Goal: Information Seeking & Learning: Learn about a topic

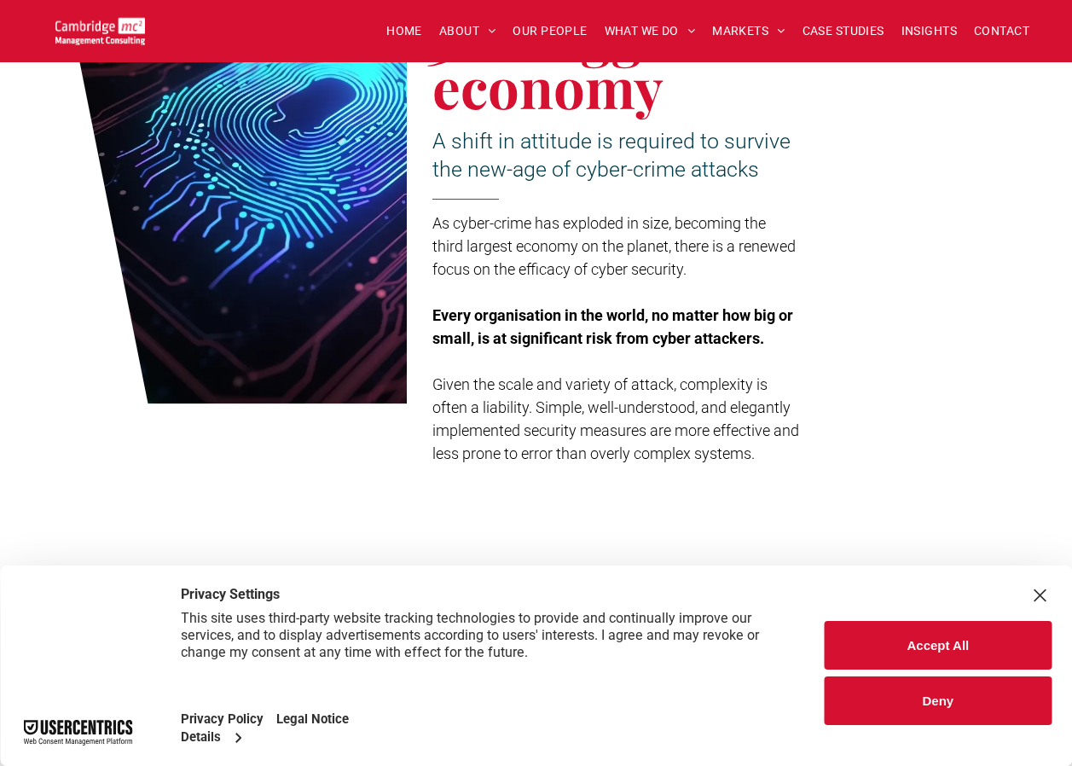
scroll to position [1109, 0]
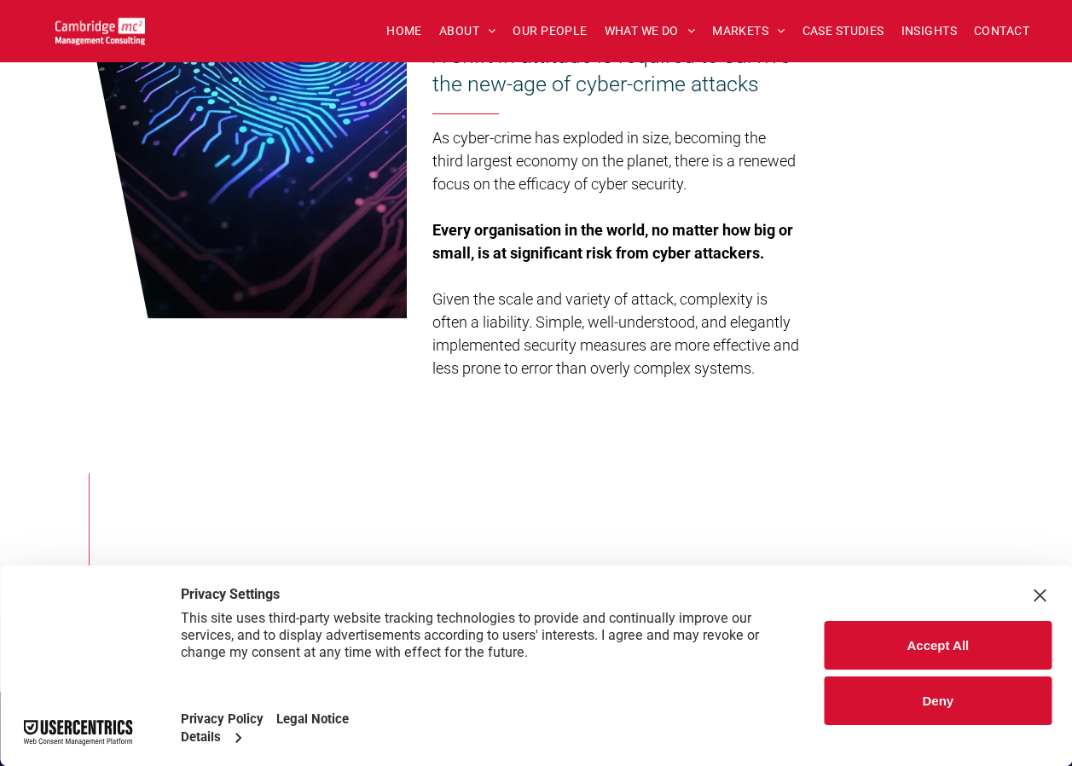
click at [897, 657] on button "Accept All" at bounding box center [938, 645] width 227 height 49
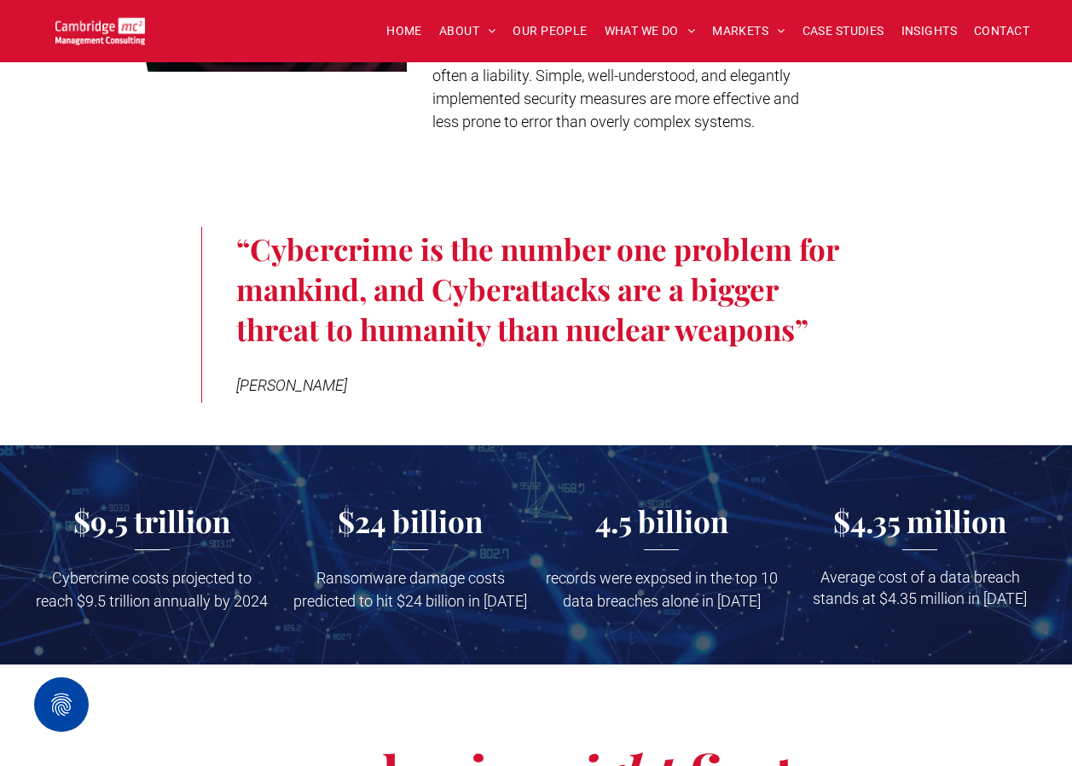
scroll to position [1365, 0]
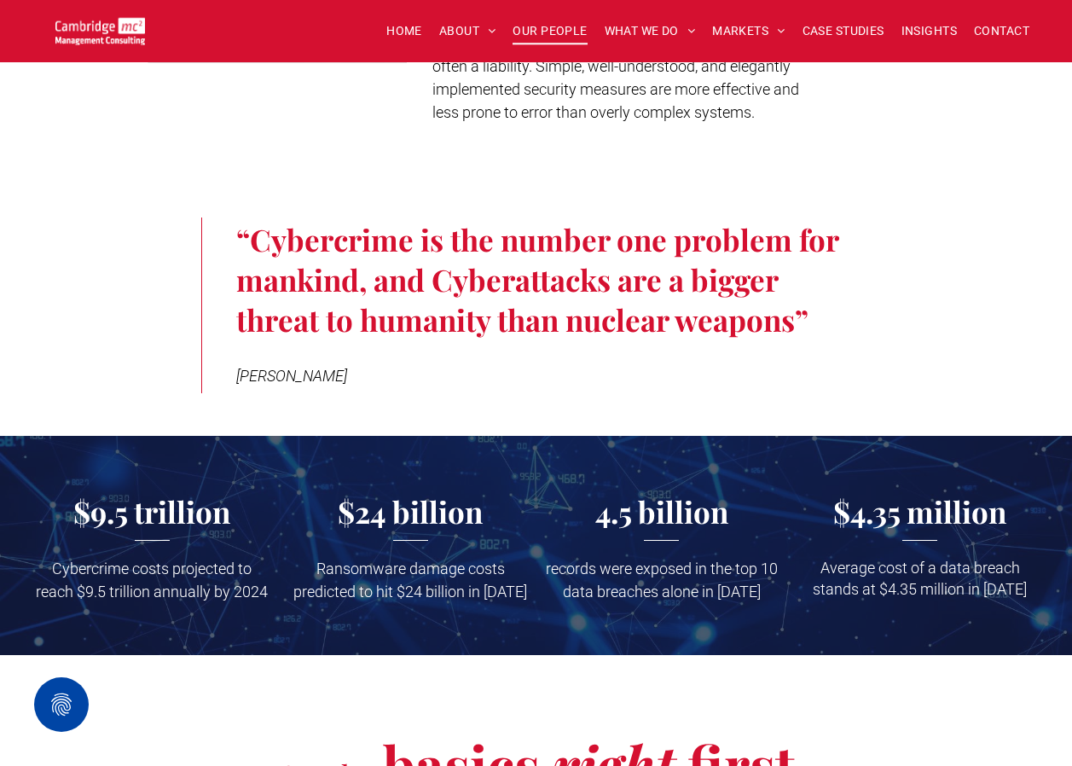
click at [531, 26] on span "OUR PEOPLE" at bounding box center [550, 31] width 74 height 26
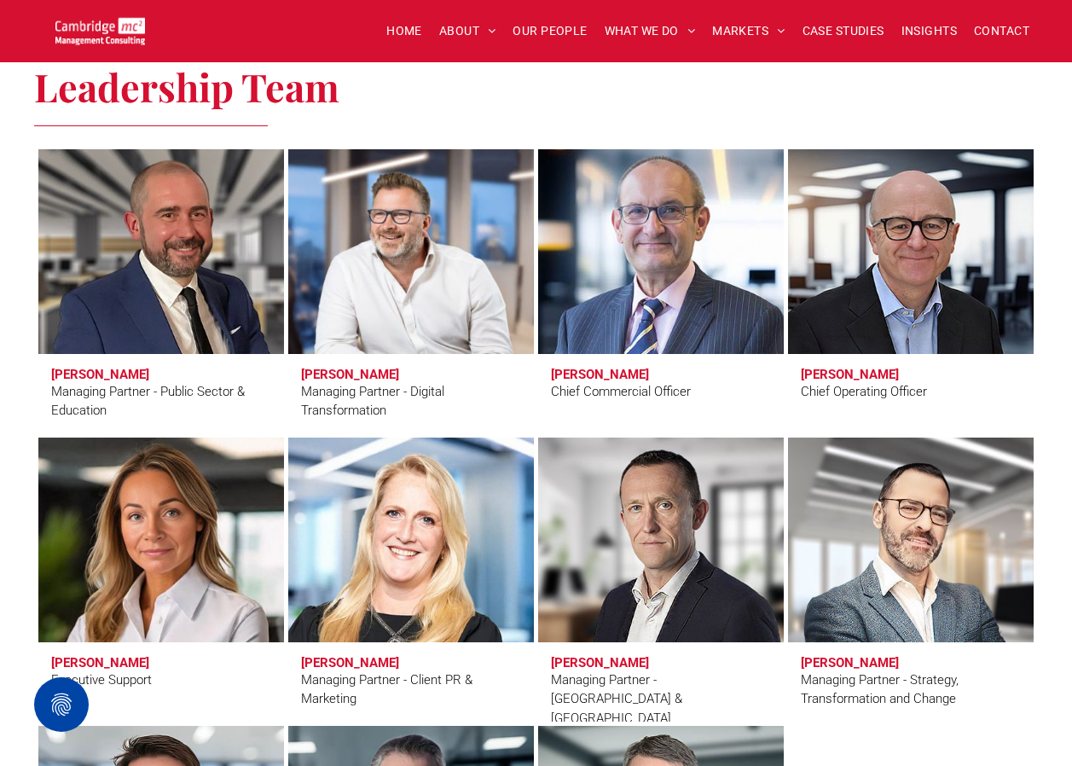
scroll to position [1194, 0]
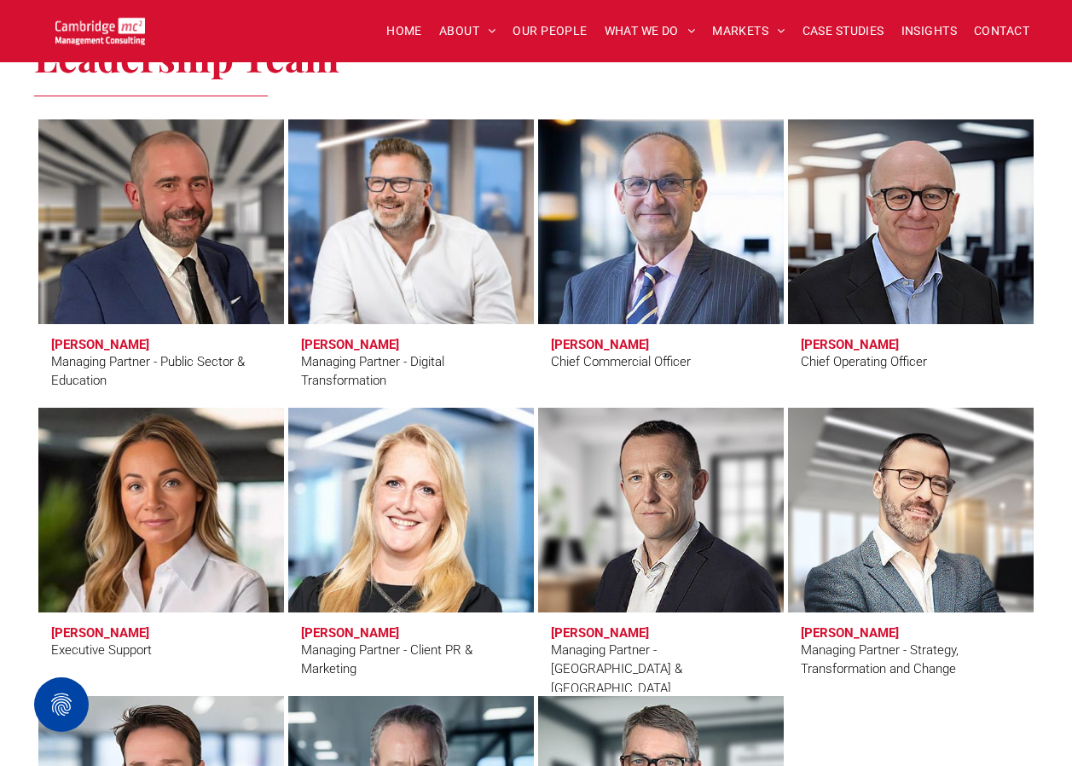
click at [328, 337] on h3 "Simon Crimp" at bounding box center [350, 344] width 98 height 15
click at [400, 257] on link at bounding box center [411, 221] width 260 height 217
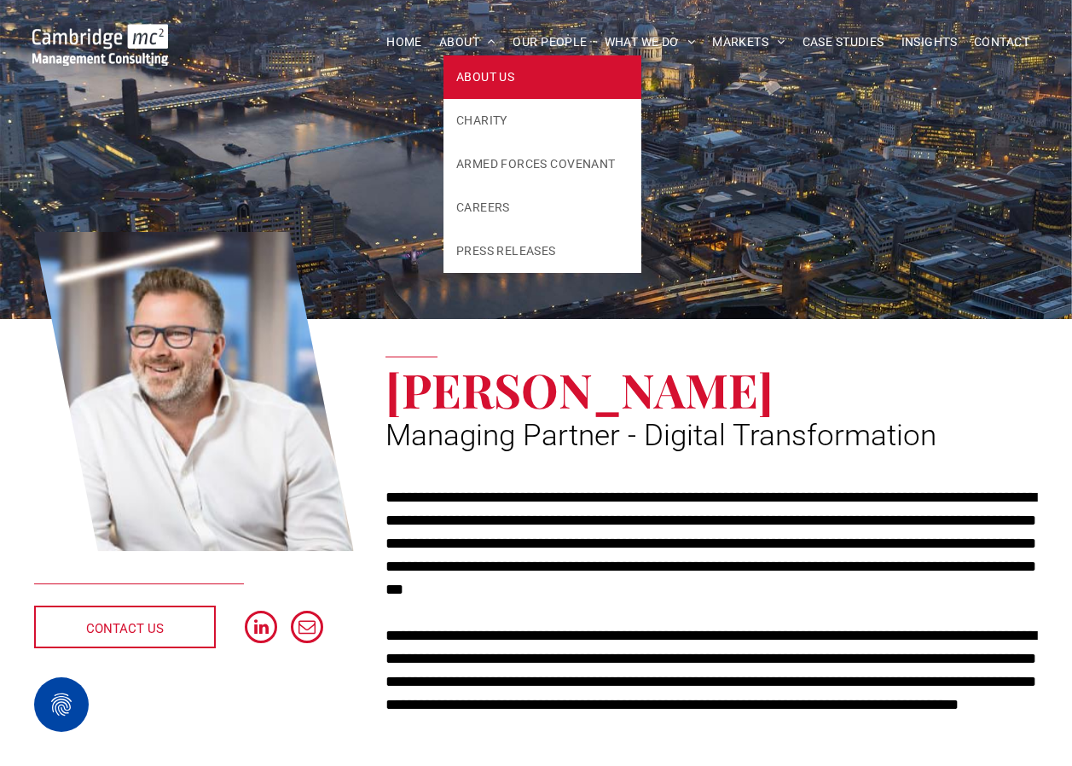
click at [467, 80] on span "ABOUT US" at bounding box center [485, 77] width 58 height 18
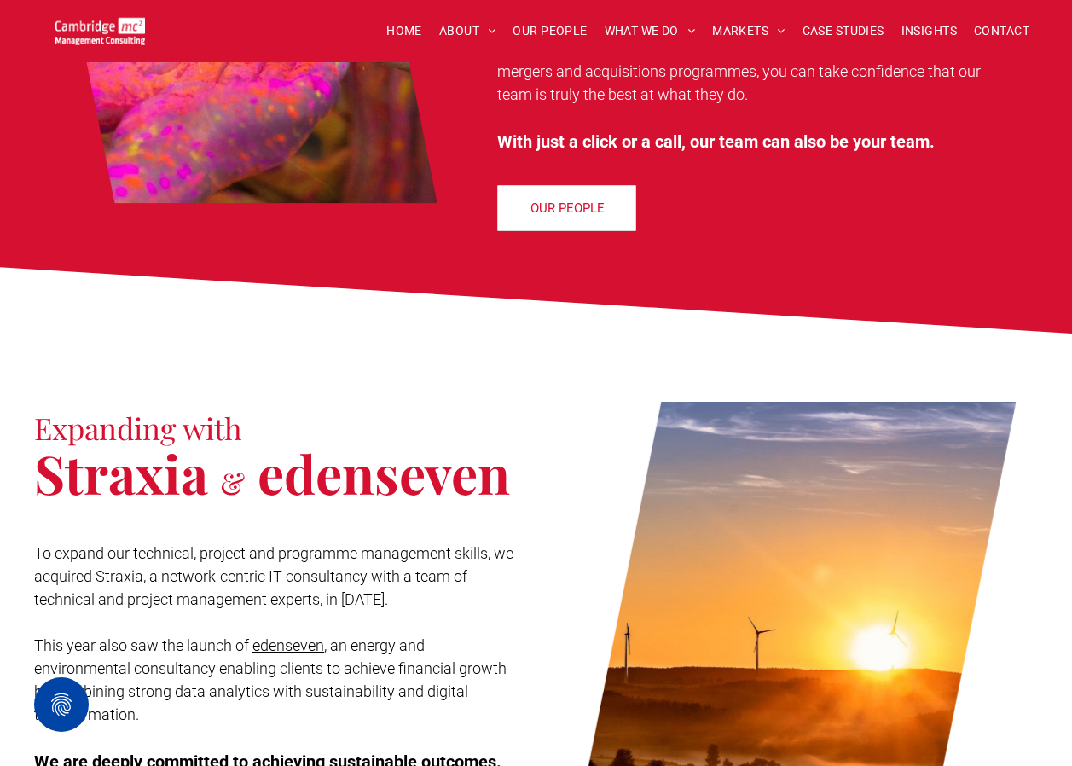
scroll to position [1706, 0]
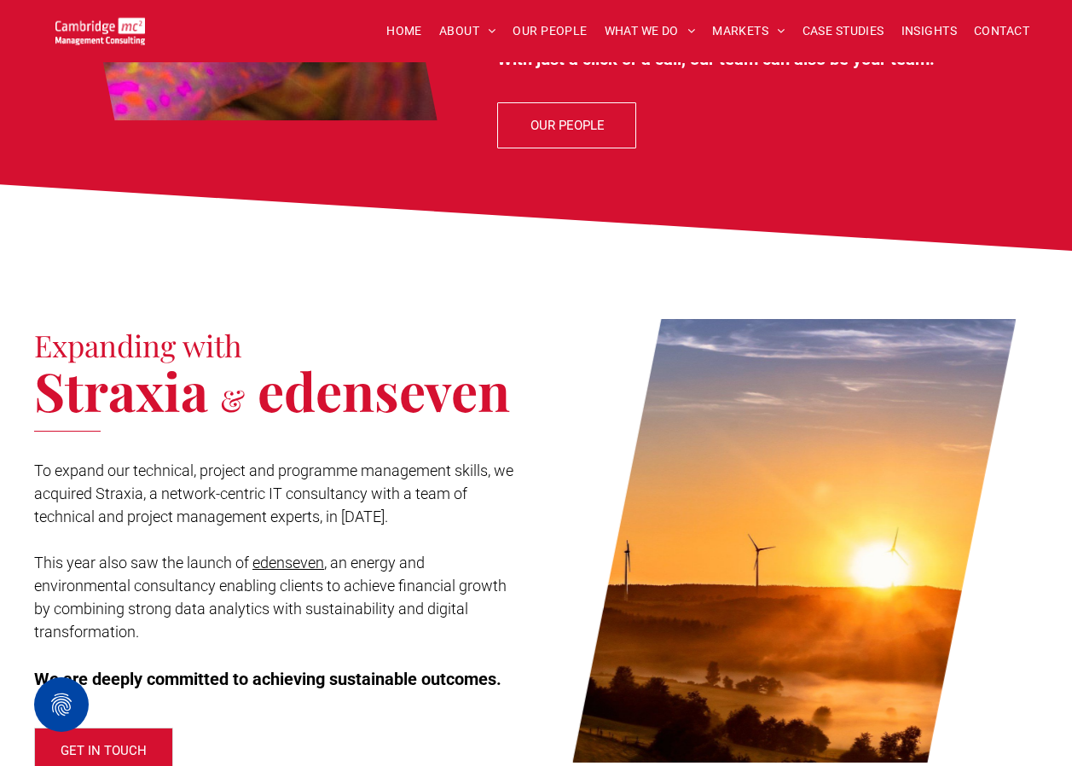
click at [579, 104] on span "OUR PEOPLE" at bounding box center [568, 125] width 74 height 43
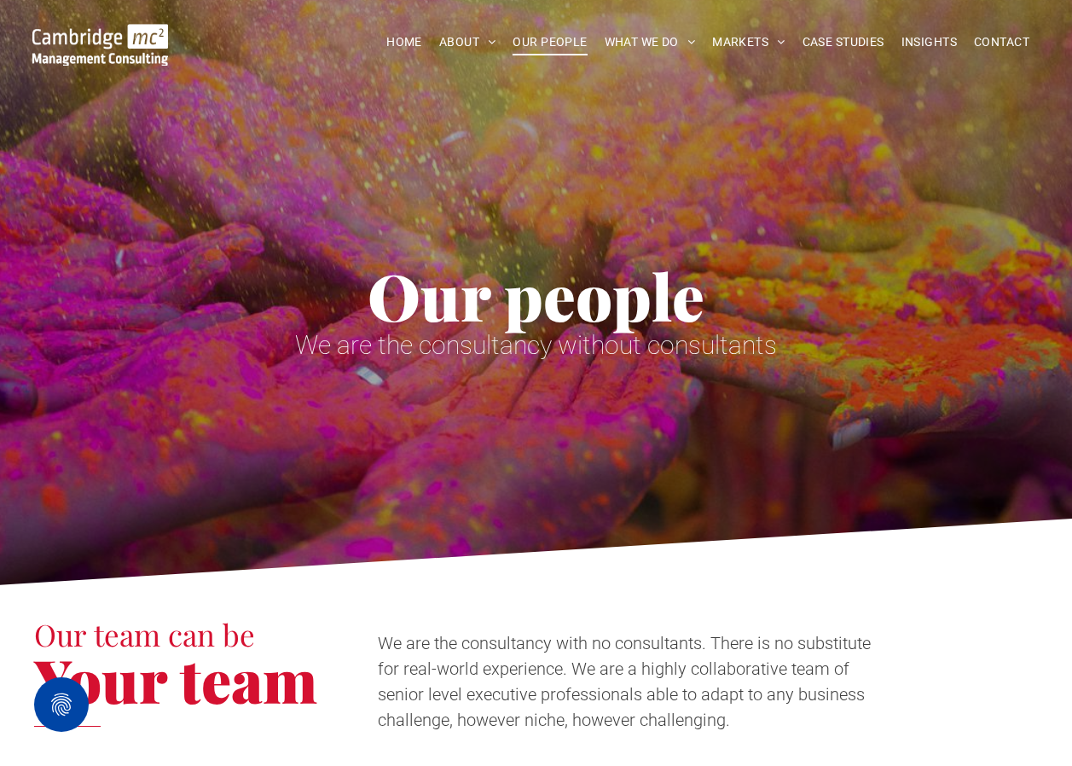
click at [523, 44] on span "OUR PEOPLE" at bounding box center [550, 42] width 74 height 26
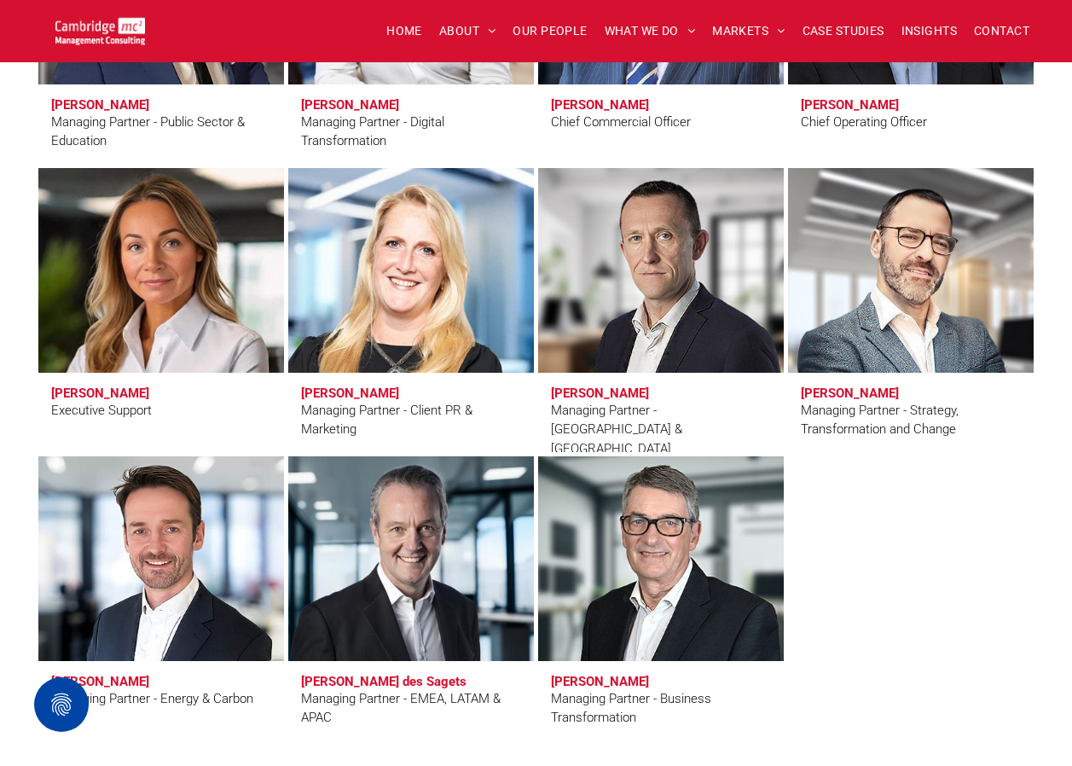
scroll to position [1279, 0]
